Goal: Transaction & Acquisition: Book appointment/travel/reservation

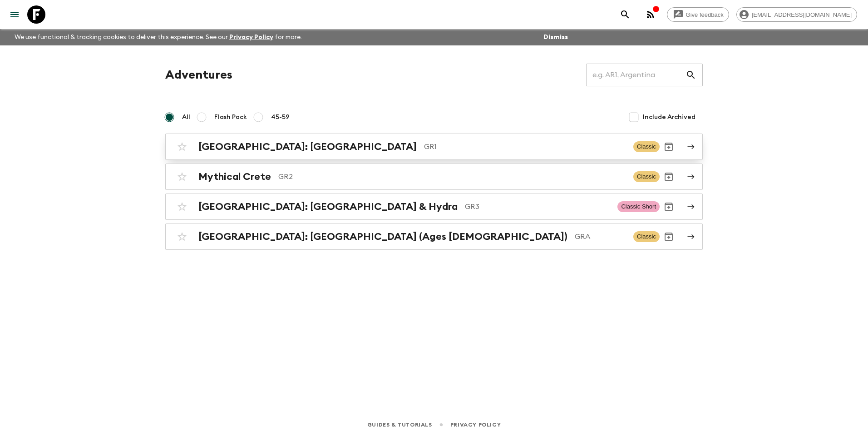
click at [235, 150] on h2 "[GEOGRAPHIC_DATA]: [GEOGRAPHIC_DATA]" at bounding box center [307, 147] width 218 height 12
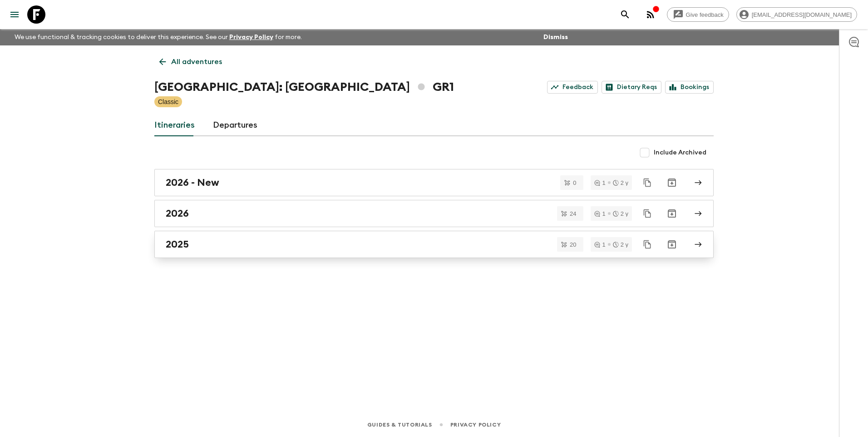
click at [189, 247] on h2 "2025" at bounding box center [177, 244] width 23 height 12
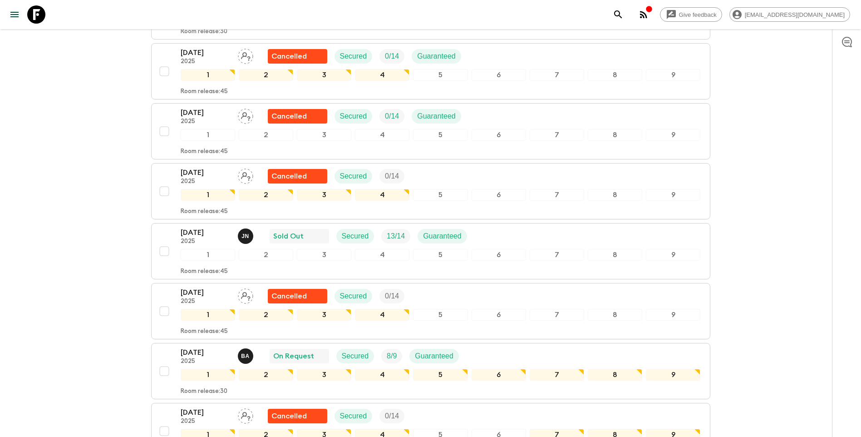
scroll to position [409, 0]
click at [191, 237] on p "2025" at bounding box center [206, 240] width 50 height 7
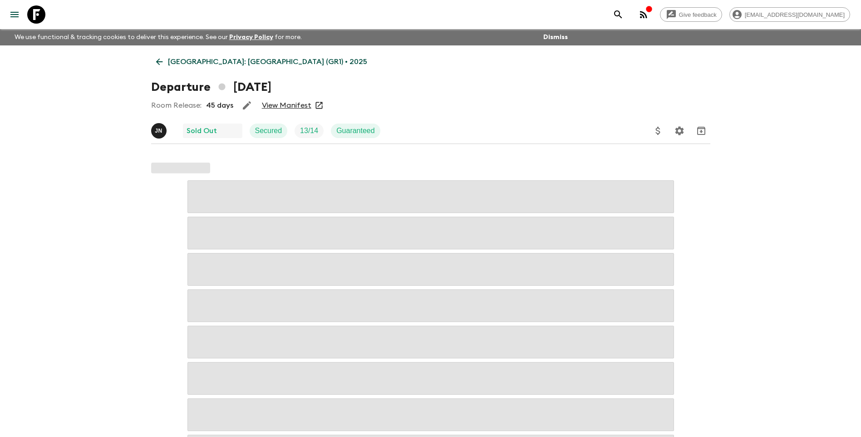
click at [273, 103] on link "View Manifest" at bounding box center [286, 105] width 49 height 9
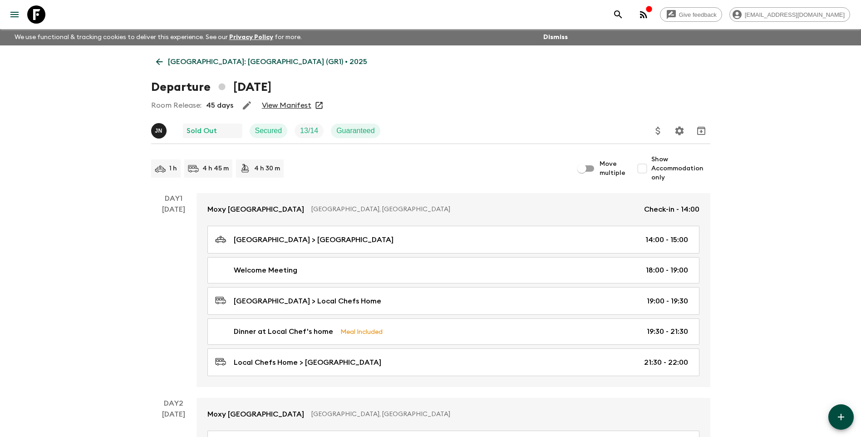
click at [156, 62] on icon at bounding box center [159, 62] width 7 height 7
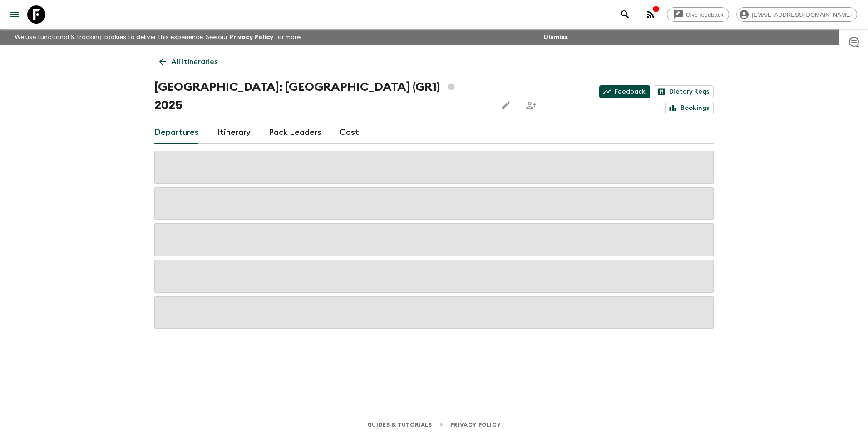
click at [599, 93] on link "Feedback" at bounding box center [624, 91] width 51 height 13
